Goal: Information Seeking & Learning: Check status

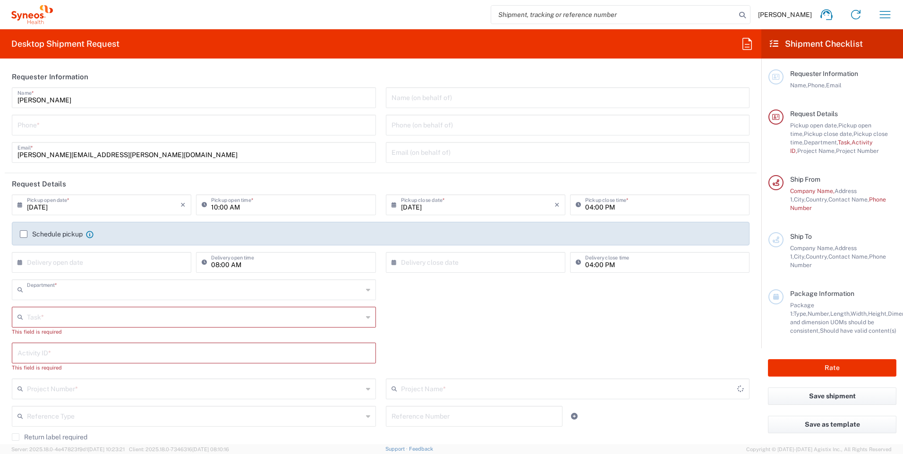
type input "4510"
type input "[GEOGRAPHIC_DATA]"
type input "Syneos Health UK Limited"
click at [887, 17] on icon "button" at bounding box center [884, 14] width 15 height 15
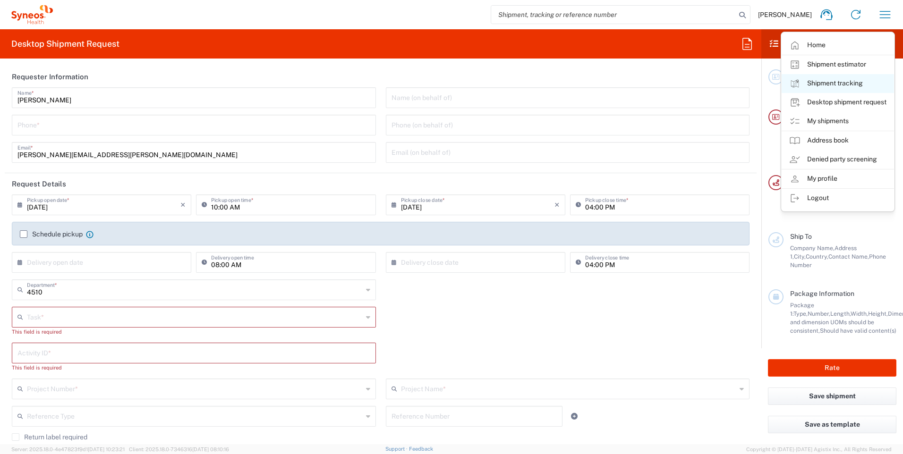
click at [833, 81] on link "Shipment tracking" at bounding box center [837, 83] width 112 height 19
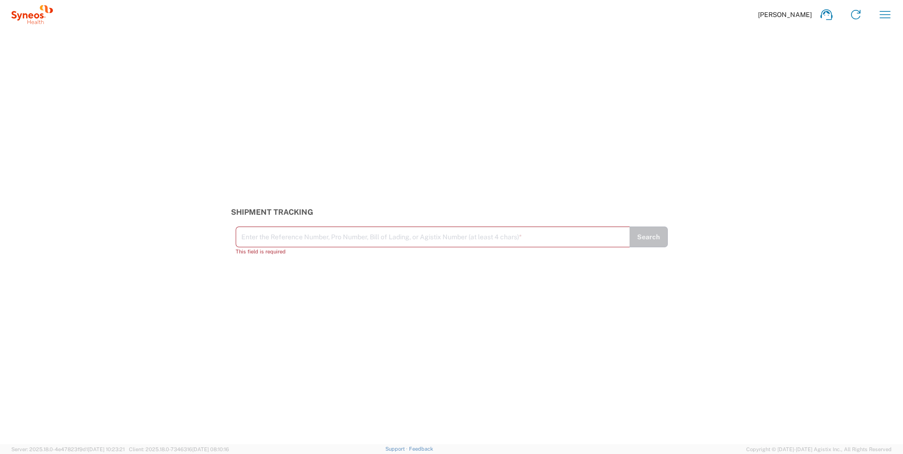
click at [482, 230] on div "Shipment Tracking Enter the Reference Number, Pro Number, Bill of Lading, or Ag…" at bounding box center [451, 232] width 451 height 48
click at [471, 243] on input "text" at bounding box center [432, 236] width 383 height 17
paste input "392740297581"
type input "392740297581"
click at [648, 245] on button "Search" at bounding box center [648, 241] width 39 height 21
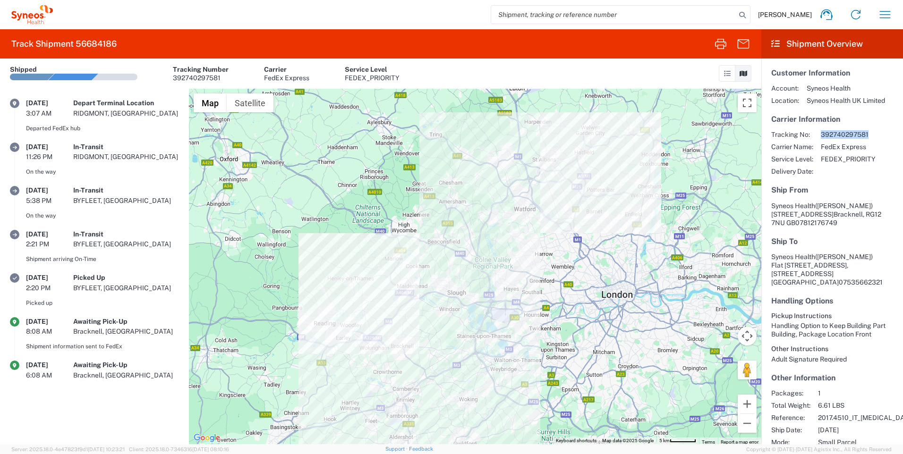
drag, startPoint x: 871, startPoint y: 134, endPoint x: 822, endPoint y: 134, distance: 49.1
click at [822, 134] on span "392740297581" at bounding box center [848, 134] width 55 height 8
copy span "392740297581"
